Goal: Information Seeking & Learning: Understand process/instructions

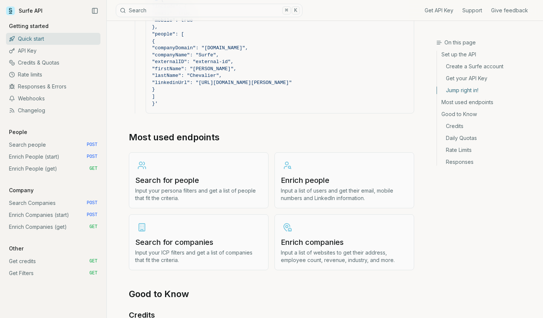
scroll to position [799, 0]
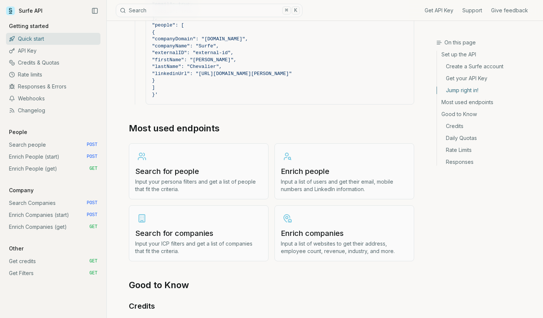
click at [189, 172] on h3 "Search for people" at bounding box center [198, 171] width 127 height 10
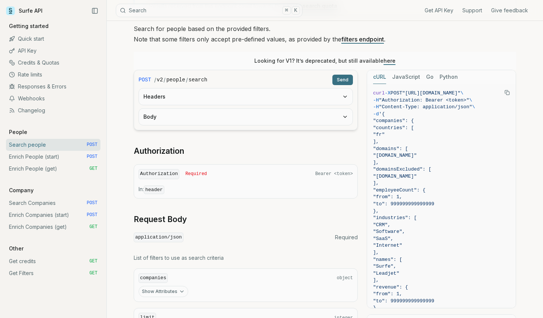
scroll to position [63, 0]
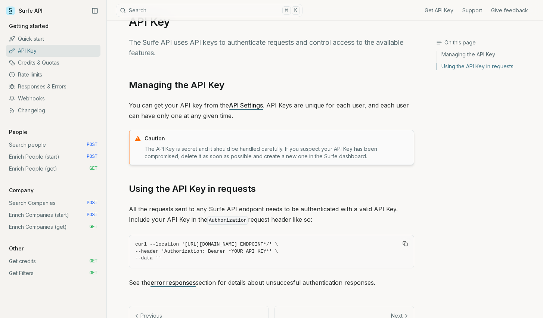
scroll to position [51, 0]
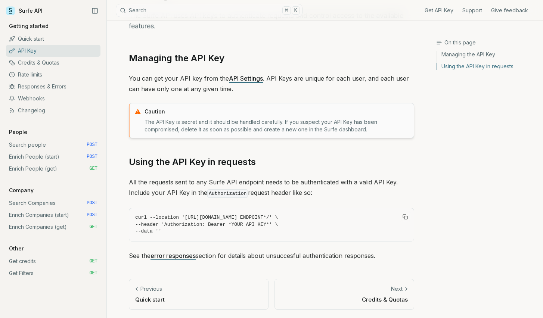
click at [150, 302] on p "Quick start" at bounding box center [198, 300] width 127 height 8
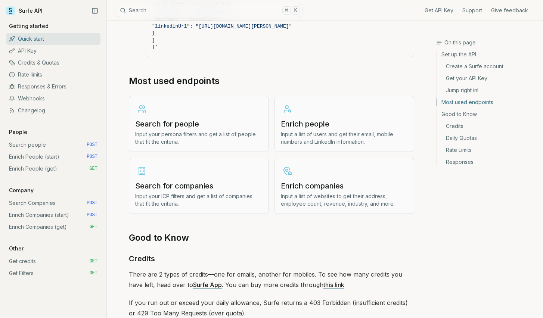
scroll to position [864, 0]
